Goal: Information Seeking & Learning: Understand process/instructions

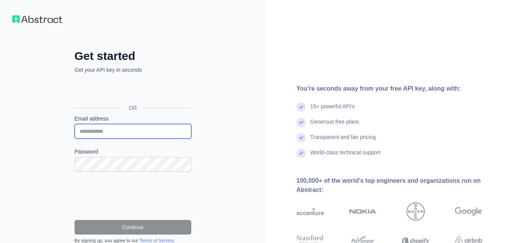
click at [123, 133] on input "Email address" at bounding box center [133, 131] width 117 height 15
type input "**********"
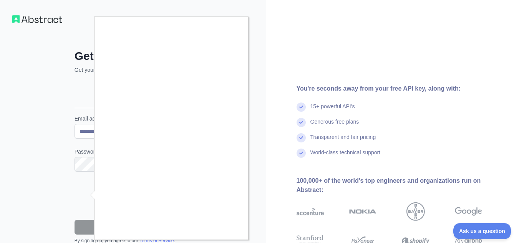
scroll to position [72, 0]
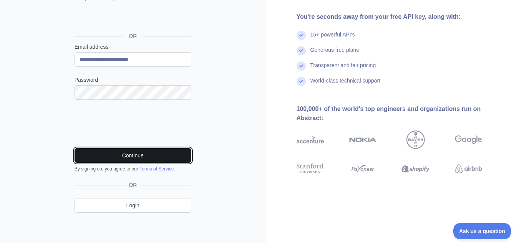
click at [125, 155] on button "Continue" at bounding box center [133, 155] width 117 height 15
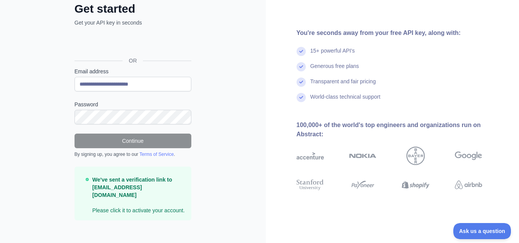
scroll to position [0, 0]
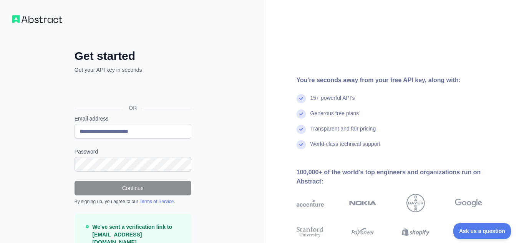
click at [40, 18] on img at bounding box center [37, 19] width 50 height 8
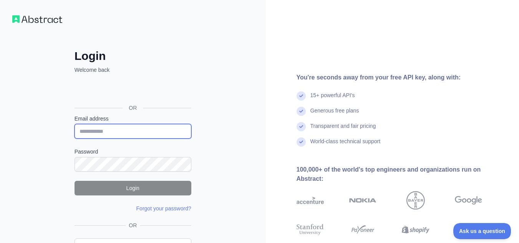
type input "**********"
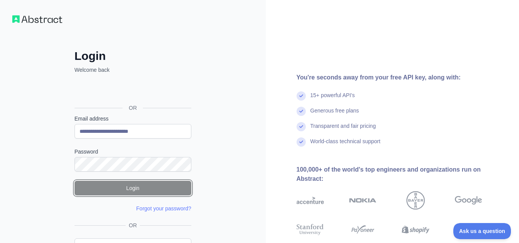
click at [151, 188] on button "Login" at bounding box center [133, 188] width 117 height 15
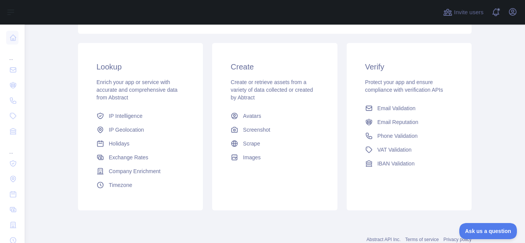
scroll to position [140, 0]
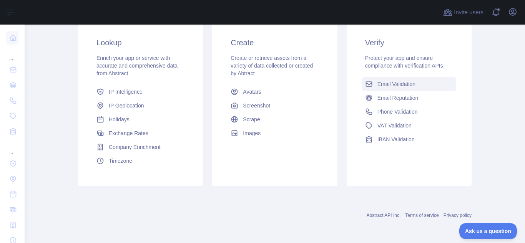
click at [400, 87] on span "Email Validation" at bounding box center [396, 84] width 38 height 8
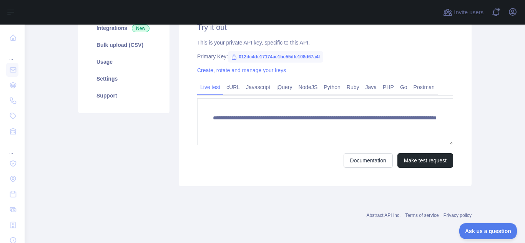
scroll to position [83, 0]
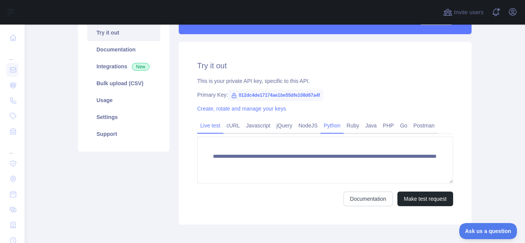
click at [324, 126] on link "Python" at bounding box center [332, 126] width 23 height 12
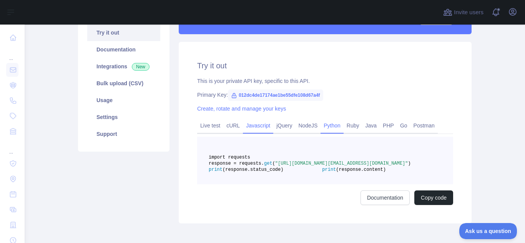
click at [253, 124] on link "Javascript" at bounding box center [258, 126] width 30 height 12
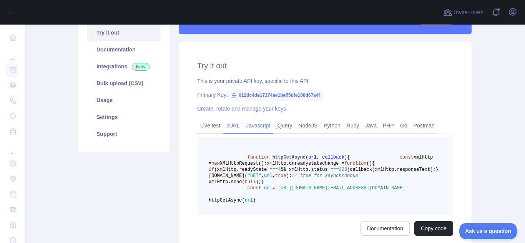
click at [231, 123] on link "cURL" at bounding box center [233, 126] width 20 height 12
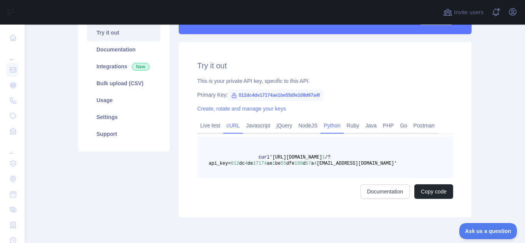
click at [326, 125] on link "Python" at bounding box center [332, 126] width 23 height 12
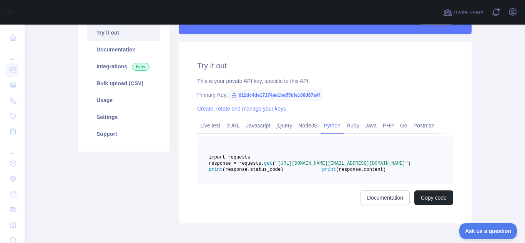
click at [314, 184] on pre "import requests response = requests. get ( "https://emailvalidation.abstractapi…" at bounding box center [325, 161] width 256 height 48
click at [427, 205] on button "Copy code" at bounding box center [433, 198] width 39 height 15
